Goal: Check status: Check status

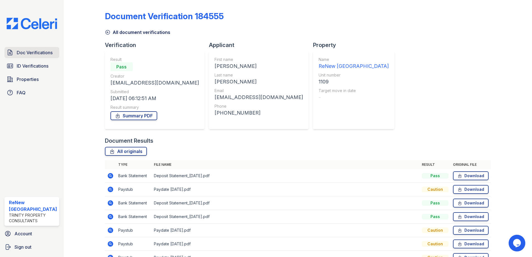
drag, startPoint x: 34, startPoint y: 55, endPoint x: 40, endPoint y: 56, distance: 5.5
click at [34, 55] on span "Doc Verifications" at bounding box center [35, 52] width 36 height 7
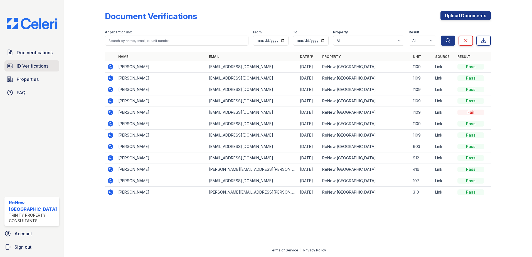
click at [35, 65] on span "ID Verifications" at bounding box center [33, 66] width 32 height 7
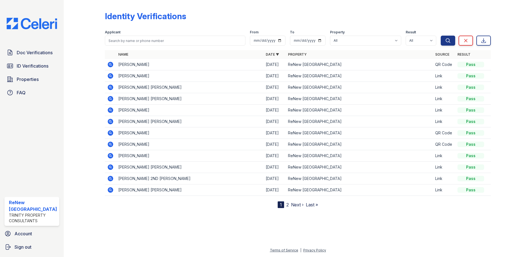
click at [109, 63] on icon at bounding box center [110, 64] width 7 height 7
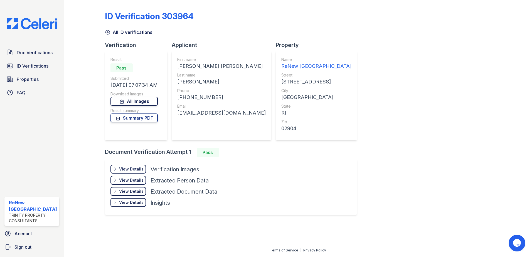
click at [123, 101] on icon at bounding box center [121, 101] width 3 height 4
click at [341, 110] on div "ID Verification 303964 All ID verifications Verification Result Pass Submitted …" at bounding box center [298, 112] width 386 height 220
click at [123, 169] on div "View Details" at bounding box center [131, 169] width 24 height 6
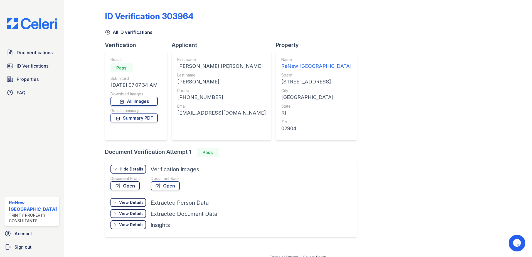
click at [132, 186] on link "Open" at bounding box center [124, 185] width 29 height 9
click at [133, 204] on div "View Details" at bounding box center [131, 203] width 24 height 6
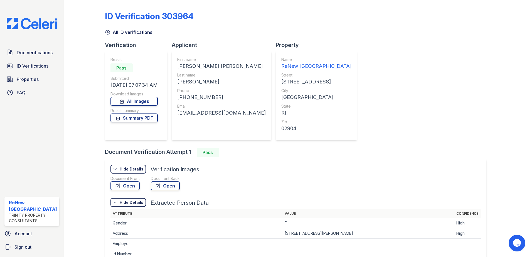
click at [134, 168] on div "Hide Details" at bounding box center [132, 169] width 24 height 6
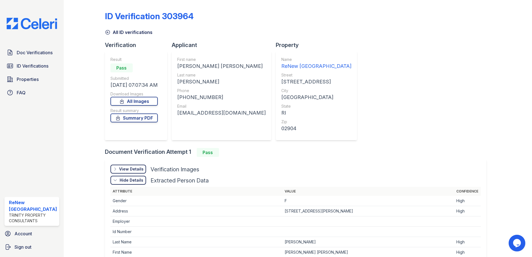
click at [122, 168] on div "View Details" at bounding box center [131, 169] width 24 height 6
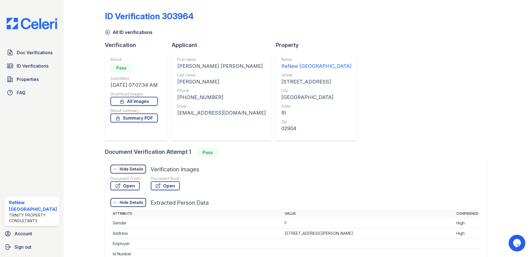
click at [120, 171] on div "Hide Details" at bounding box center [132, 169] width 24 height 6
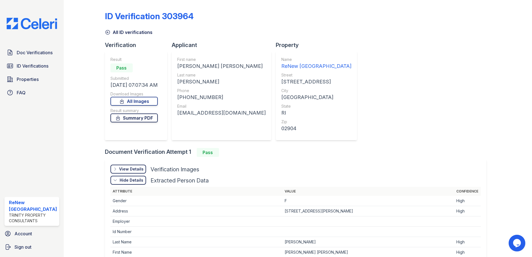
click at [130, 121] on link "Summary PDF" at bounding box center [133, 117] width 47 height 9
click at [140, 118] on link "Summary PDF" at bounding box center [133, 117] width 47 height 9
click at [365, 81] on div "Verification Result Pass Submitted 08/29/25 07:07:34 AM Download Images All Ima…" at bounding box center [298, 200] width 386 height 319
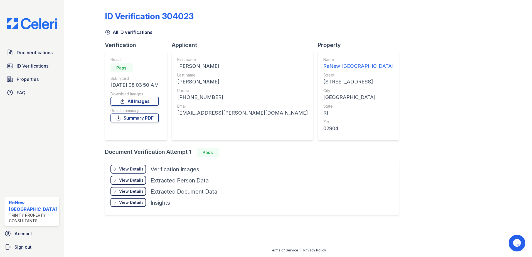
click at [130, 170] on div "View Details" at bounding box center [131, 169] width 24 height 6
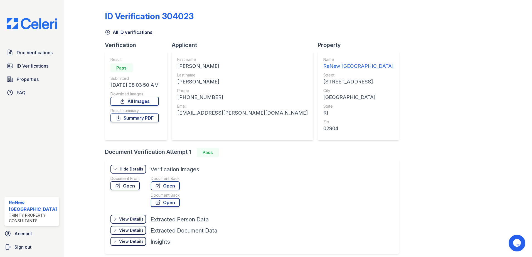
click at [130, 187] on link "Open" at bounding box center [124, 185] width 29 height 9
click at [32, 64] on span "ID Verifications" at bounding box center [33, 66] width 32 height 7
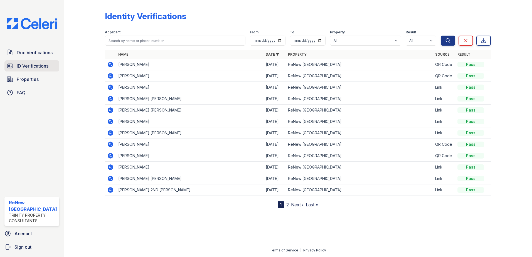
click at [38, 68] on span "ID Verifications" at bounding box center [33, 66] width 32 height 7
